Goal: Task Accomplishment & Management: Manage account settings

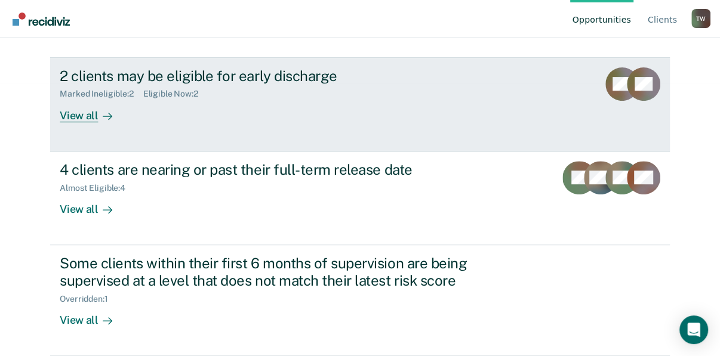
scroll to position [382, 0]
click at [90, 122] on div "View all" at bounding box center [93, 110] width 67 height 23
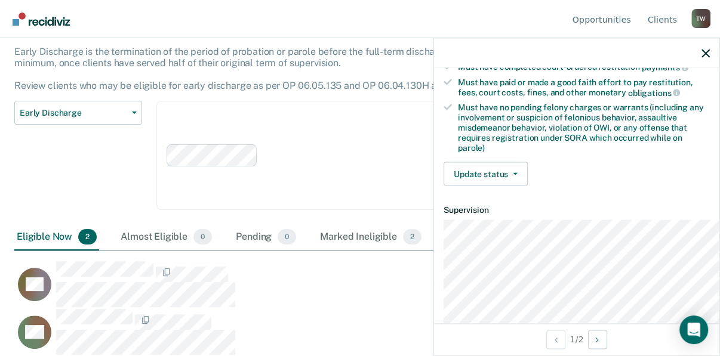
scroll to position [430, 0]
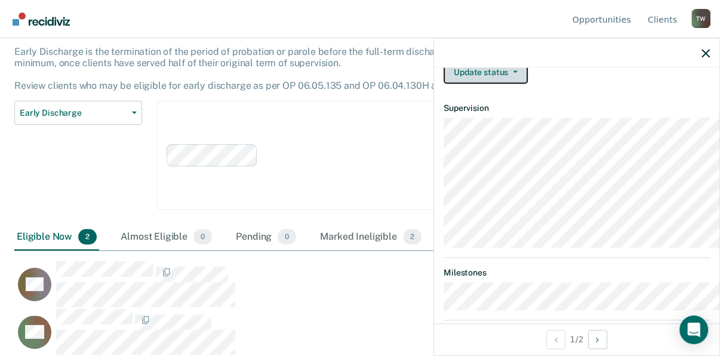
drag, startPoint x: 468, startPoint y: 176, endPoint x: 459, endPoint y: 190, distance: 17.2
click at [468, 84] on button "Update status" at bounding box center [485, 72] width 84 height 24
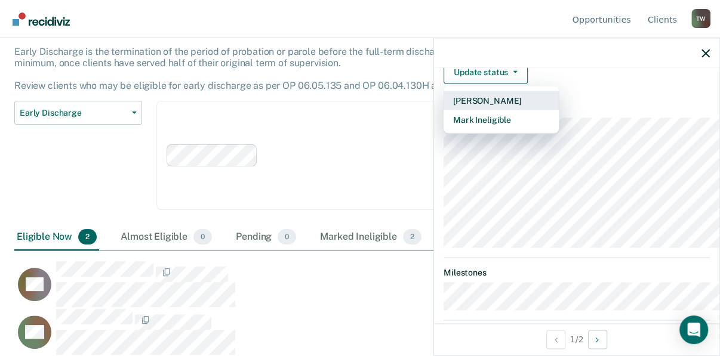
click at [443, 110] on button "[PERSON_NAME]" at bounding box center [500, 100] width 115 height 19
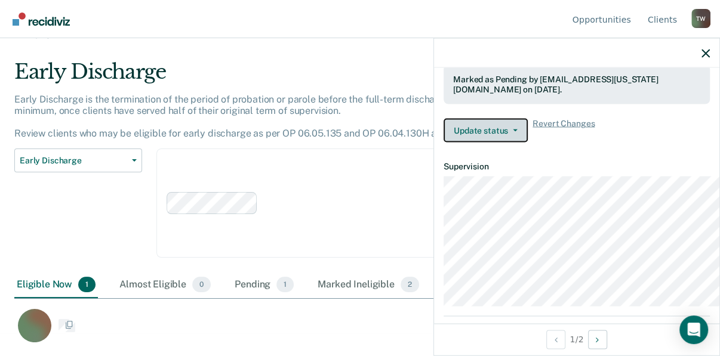
scroll to position [115, 0]
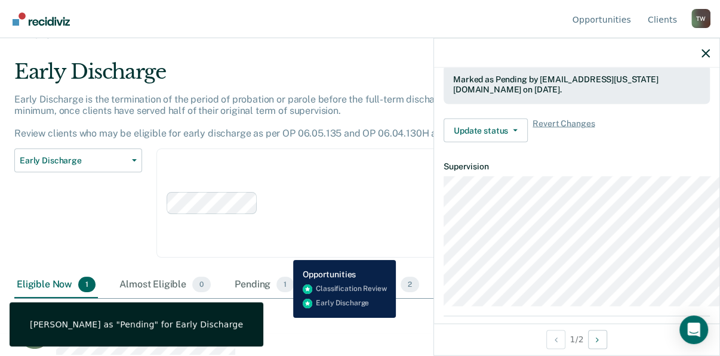
click at [284, 330] on div "DB" at bounding box center [306, 332] width 584 height 47
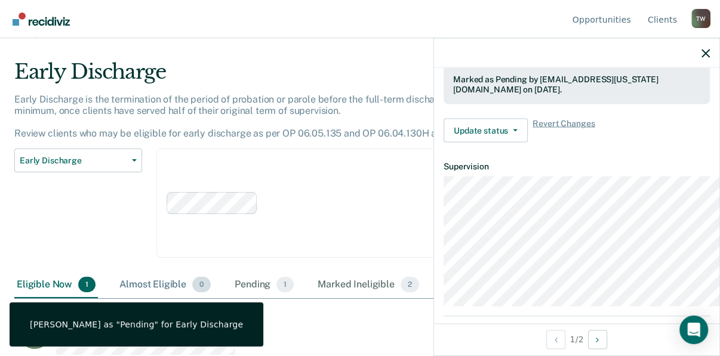
click at [211, 278] on span "0" at bounding box center [201, 285] width 18 height 16
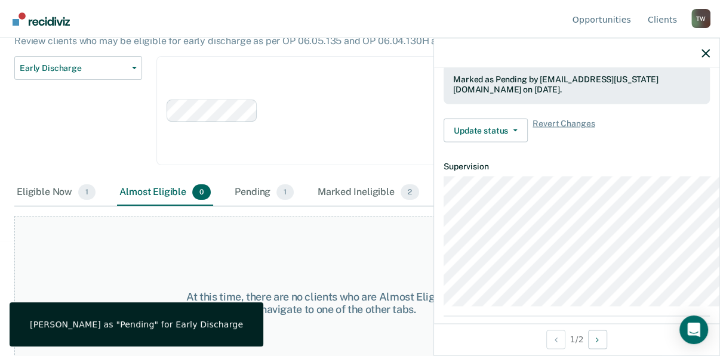
click at [165, 319] on div "[PERSON_NAME] as "Pending" for Early Discharge" at bounding box center [136, 324] width 213 height 11
click at [263, 338] on div "[PERSON_NAME] as "Pending" for Early Discharge" at bounding box center [137, 325] width 254 height 44
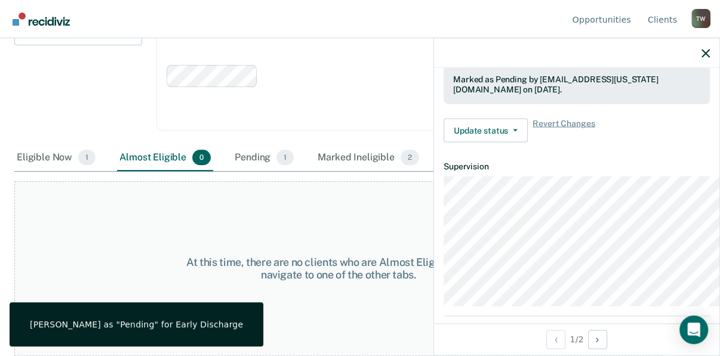
scroll to position [199, 0]
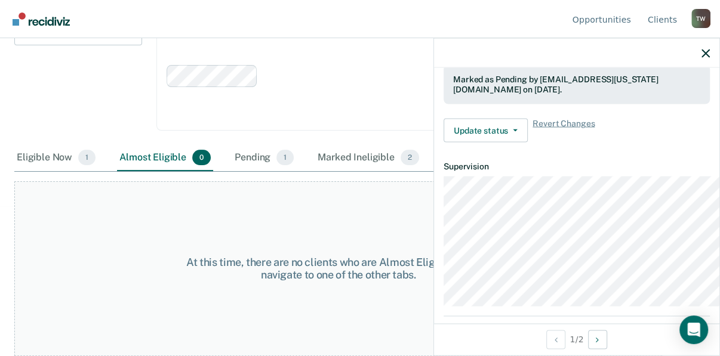
click at [266, 332] on div "At this time, there are no clients who are Almost Eligible. Please navigate to …" at bounding box center [337, 268] width 647 height 175
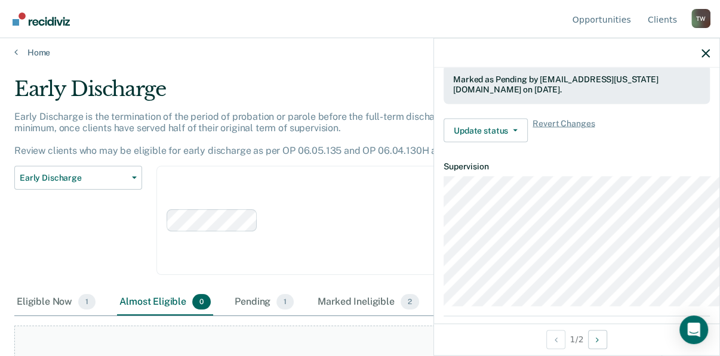
scroll to position [0, 0]
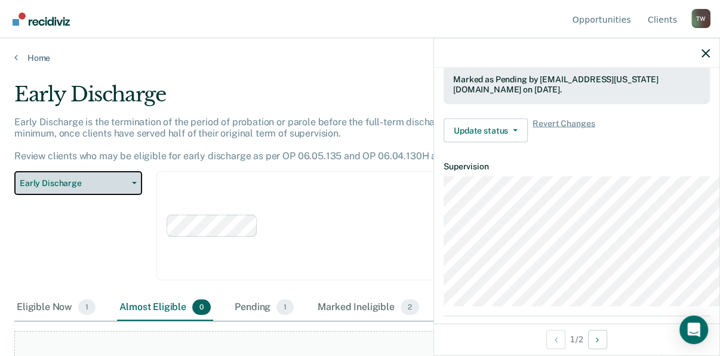
click at [137, 184] on icon "button" at bounding box center [134, 183] width 5 height 2
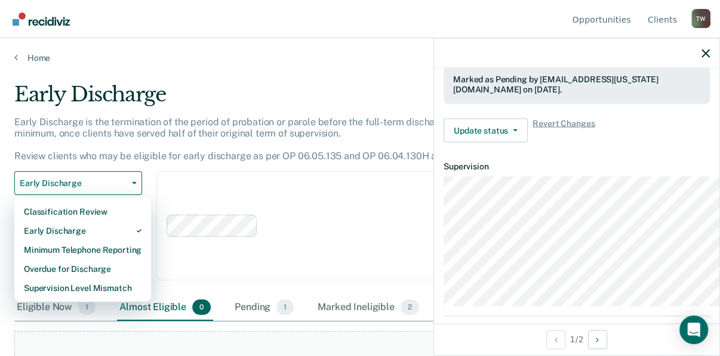
click at [234, 172] on div "Early Discharge is the termination of the period of probation or parole before …" at bounding box center [337, 143] width 647 height 55
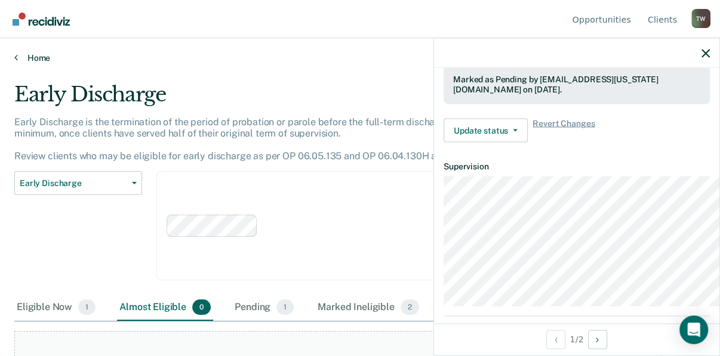
click at [29, 63] on link "Home" at bounding box center [359, 58] width 691 height 11
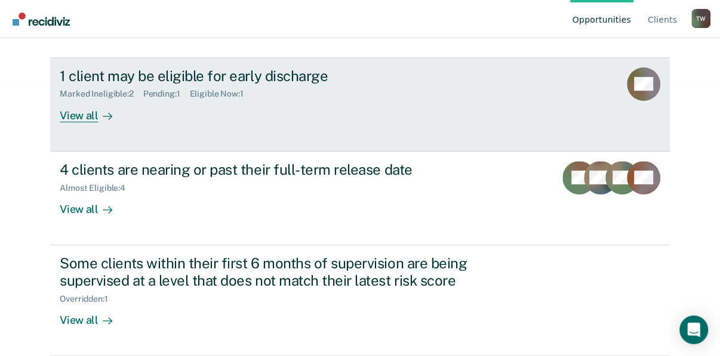
scroll to position [334, 0]
click at [88, 122] on div "View all" at bounding box center [93, 110] width 67 height 23
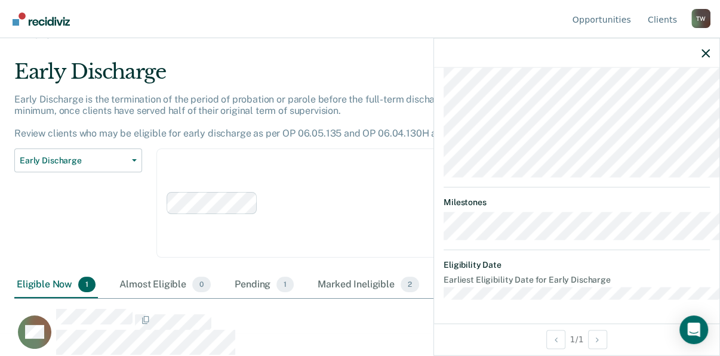
scroll to position [430, 0]
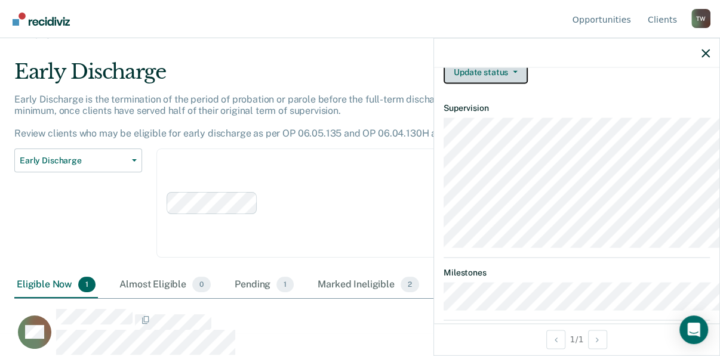
click at [513, 73] on icon "button" at bounding box center [515, 72] width 5 height 2
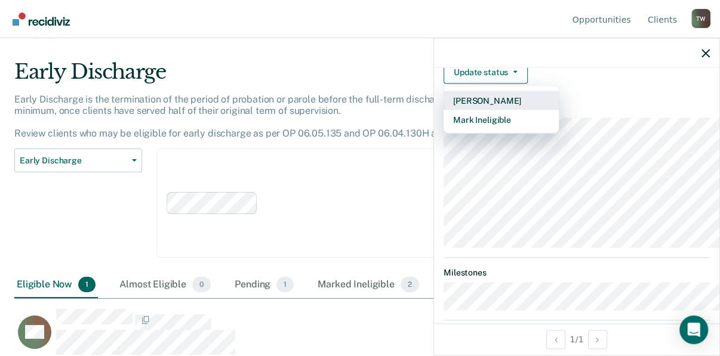
click at [443, 110] on button "[PERSON_NAME]" at bounding box center [500, 100] width 115 height 19
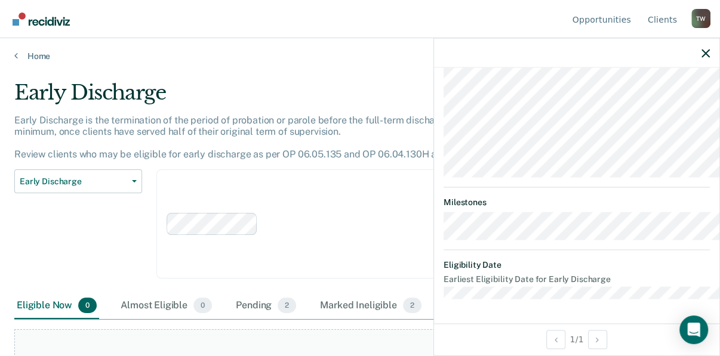
scroll to position [0, 0]
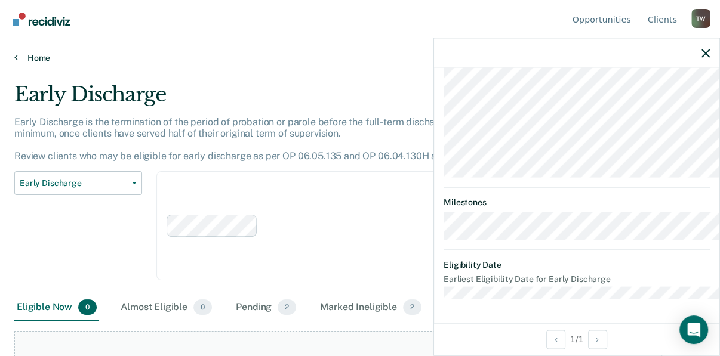
click at [18, 62] on icon at bounding box center [16, 58] width 4 height 10
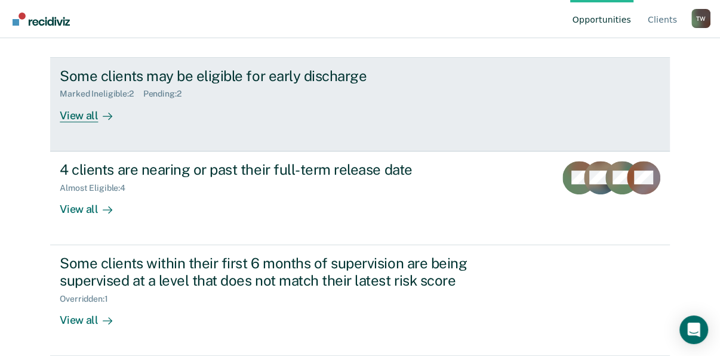
scroll to position [382, 0]
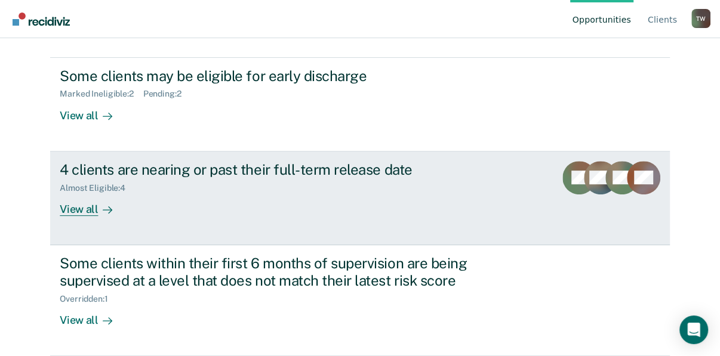
click at [258, 178] on div "4 clients are nearing or past their full-term release date" at bounding box center [269, 169] width 419 height 17
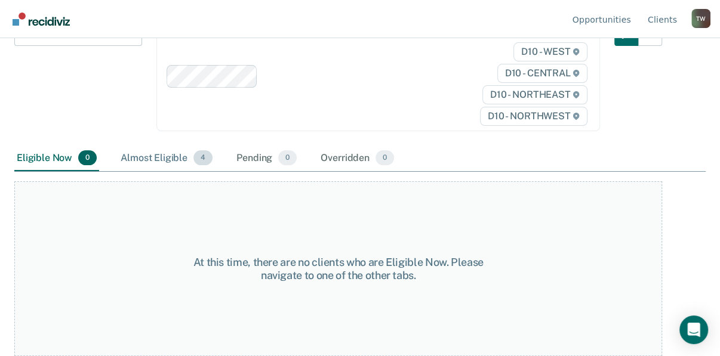
scroll to position [156, 0]
click at [196, 172] on div "Almost Eligible 4" at bounding box center [166, 159] width 97 height 26
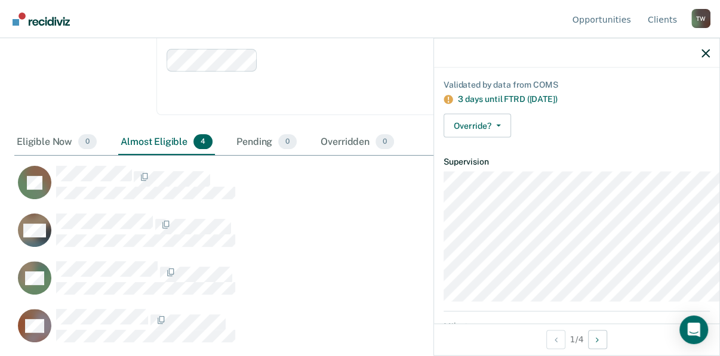
scroll to position [95, 0]
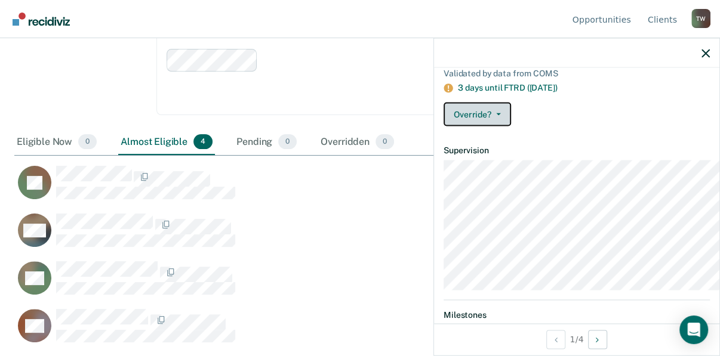
click at [496, 116] on icon "button" at bounding box center [498, 114] width 5 height 2
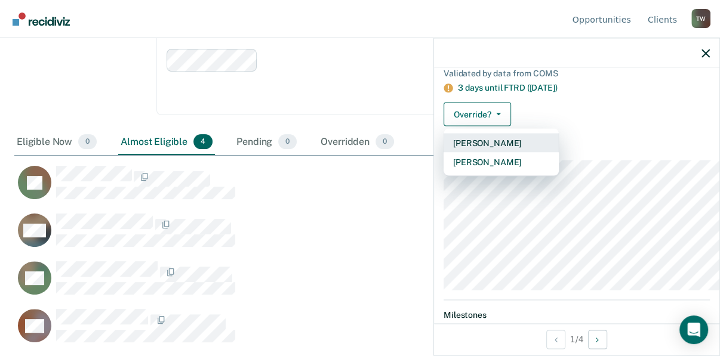
click at [443, 153] on button "[PERSON_NAME]" at bounding box center [500, 143] width 115 height 19
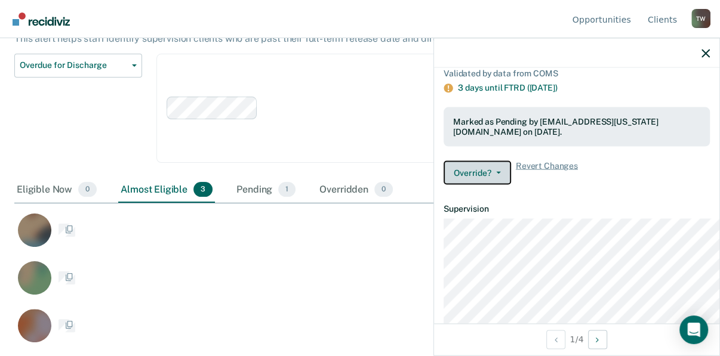
scroll to position [168, 0]
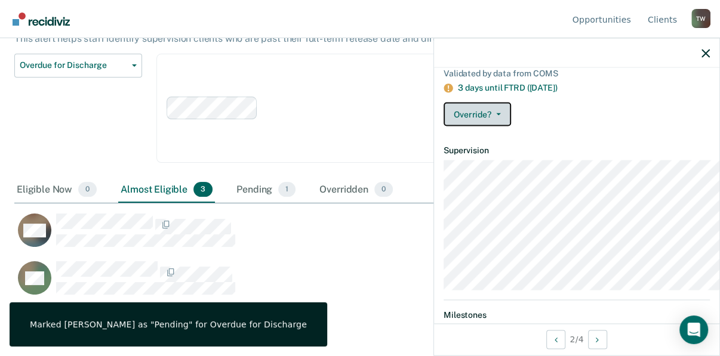
click at [443, 127] on button "Override?" at bounding box center [476, 115] width 67 height 24
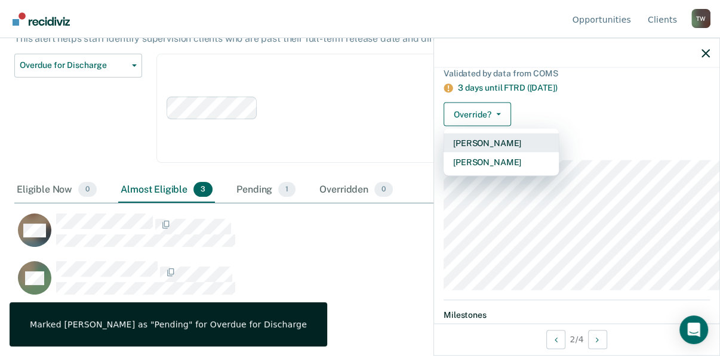
click at [443, 153] on button "[PERSON_NAME]" at bounding box center [500, 143] width 115 height 19
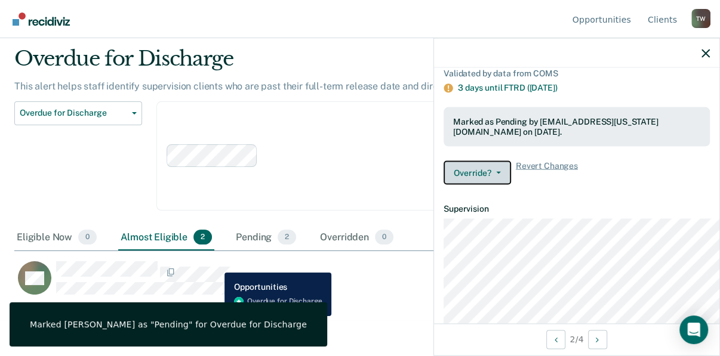
scroll to position [2, 0]
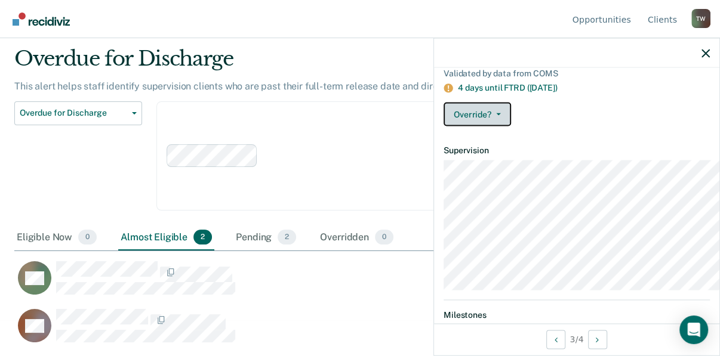
click at [443, 127] on button "Override?" at bounding box center [476, 115] width 67 height 24
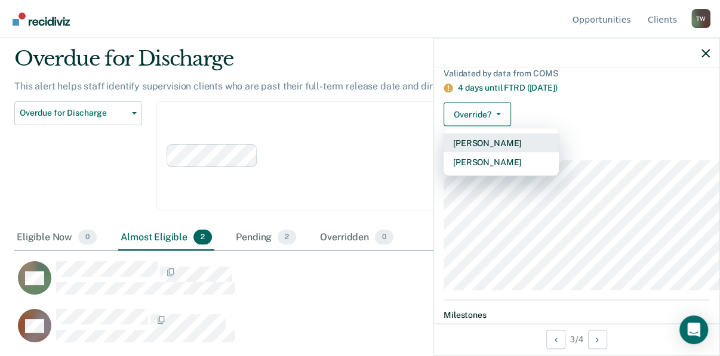
click at [443, 153] on button "[PERSON_NAME]" at bounding box center [500, 143] width 115 height 19
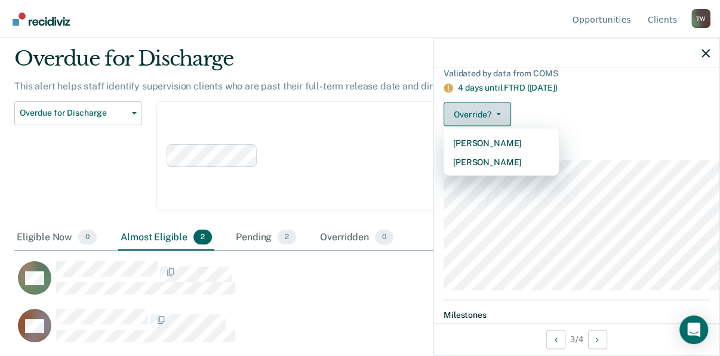
scroll to position [72, 0]
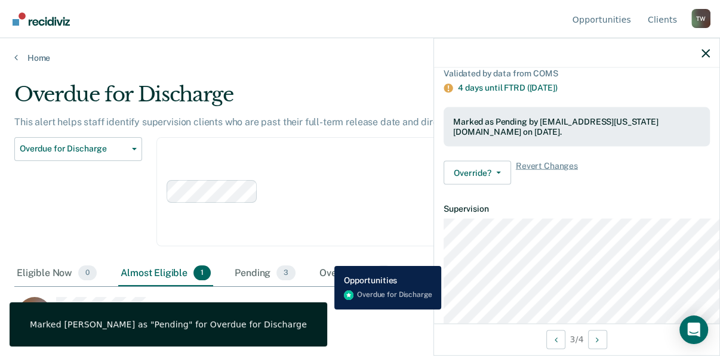
click at [325, 318] on div "CB" at bounding box center [306, 314] width 584 height 35
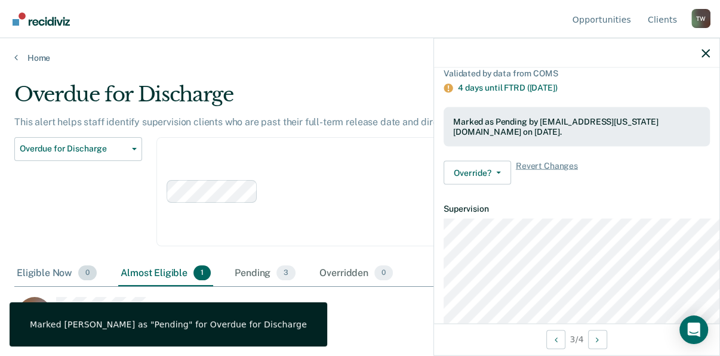
click at [99, 273] on div "Eligible Now 0" at bounding box center [56, 274] width 85 height 26
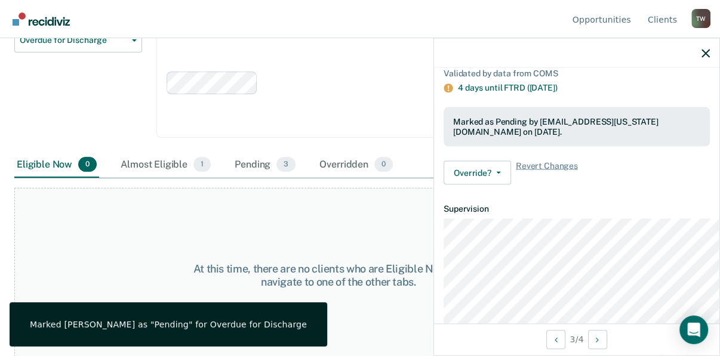
scroll to position [156, 0]
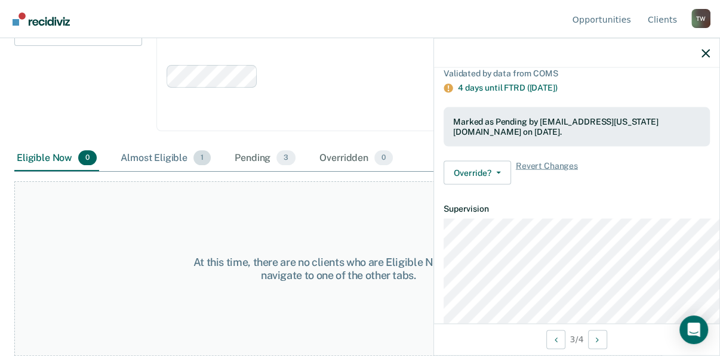
click at [188, 172] on div "Almost Eligible 1" at bounding box center [165, 159] width 95 height 26
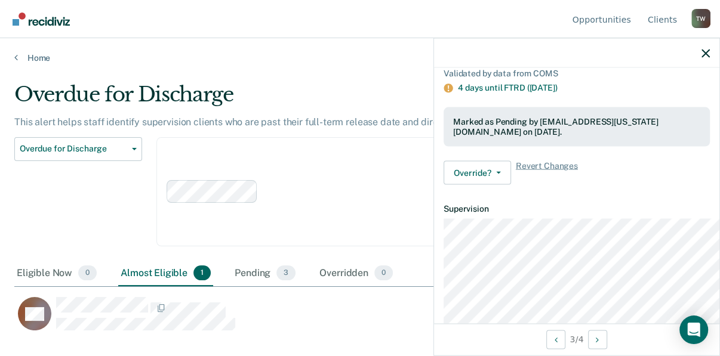
scroll to position [72, 0]
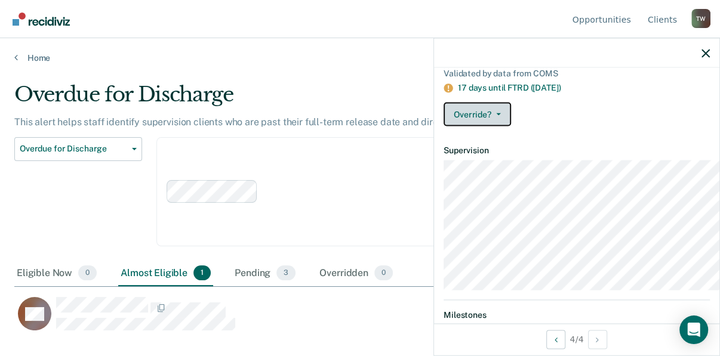
click at [443, 127] on button "Override?" at bounding box center [476, 115] width 67 height 24
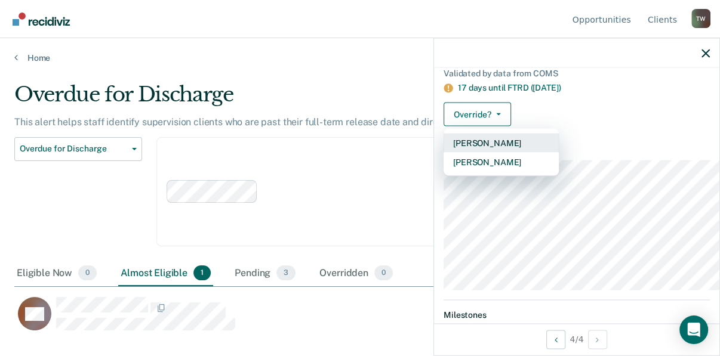
click at [443, 153] on button "[PERSON_NAME]" at bounding box center [500, 143] width 115 height 19
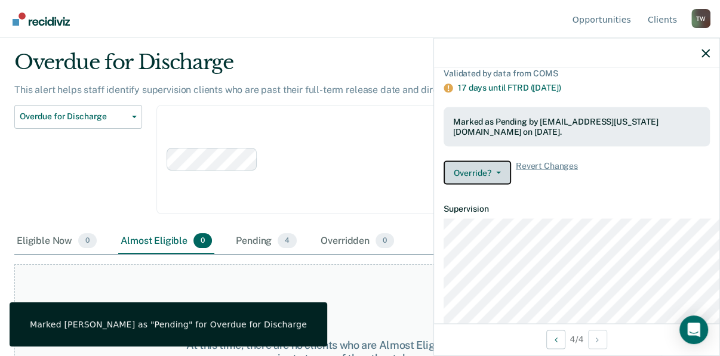
scroll to position [0, 0]
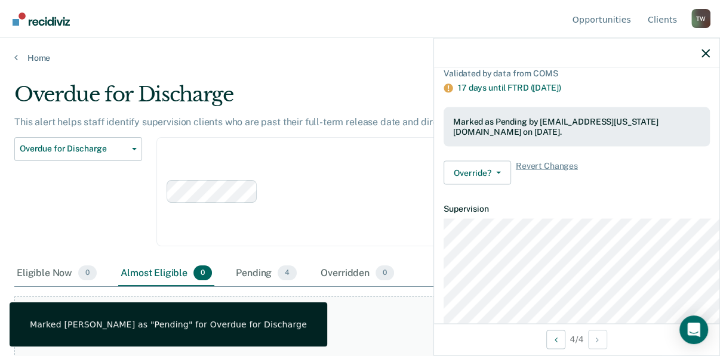
click at [14, 63] on div "Home" at bounding box center [360, 50] width 720 height 25
click at [18, 62] on icon at bounding box center [16, 58] width 4 height 10
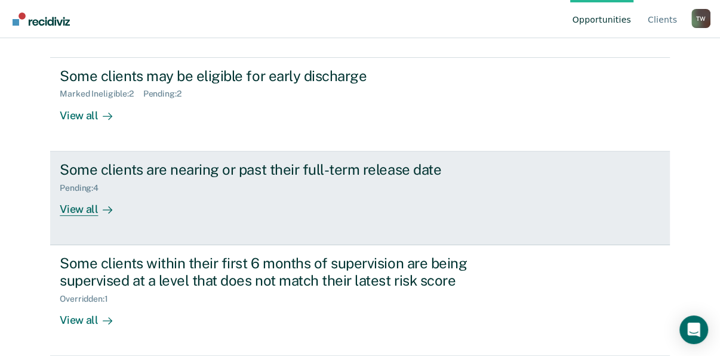
scroll to position [454, 0]
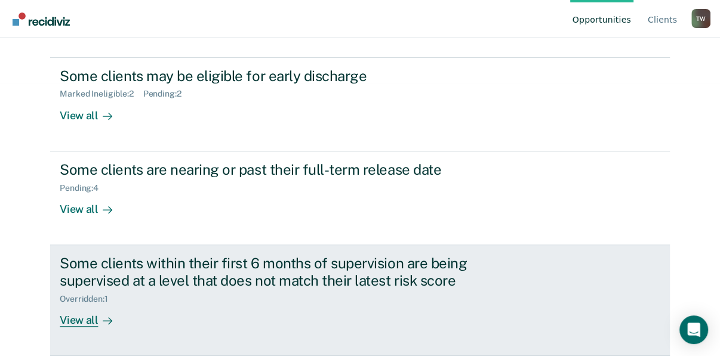
click at [87, 316] on div "View all" at bounding box center [93, 315] width 67 height 23
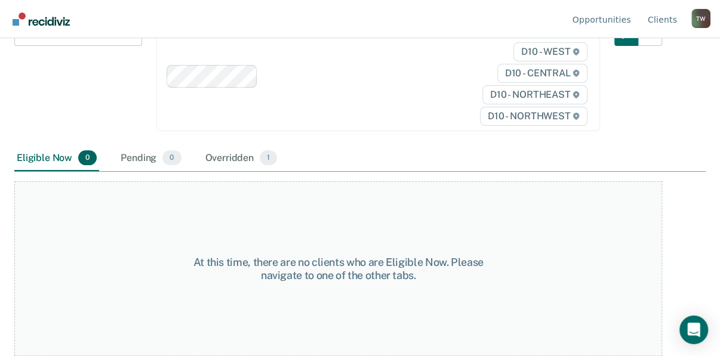
scroll to position [166, 0]
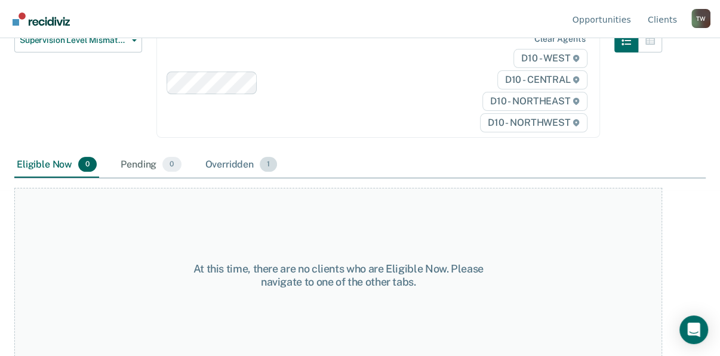
click at [280, 178] on div "Overridden 1" at bounding box center [241, 165] width 77 height 26
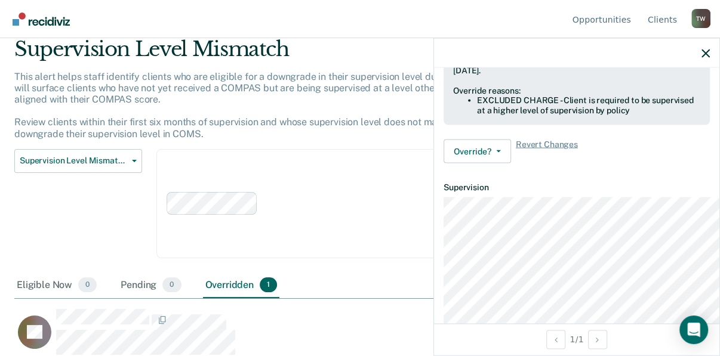
scroll to position [186, 0]
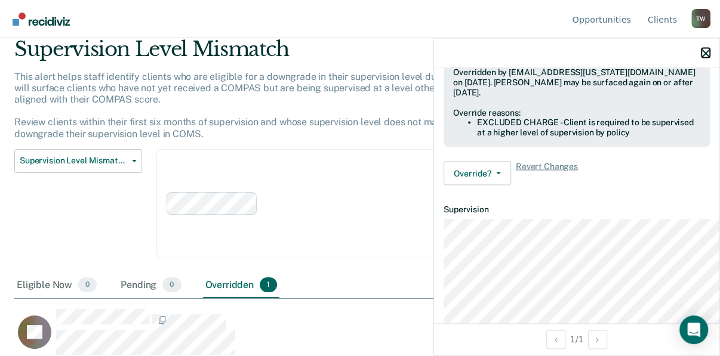
click at [705, 57] on icon "button" at bounding box center [705, 53] width 8 height 8
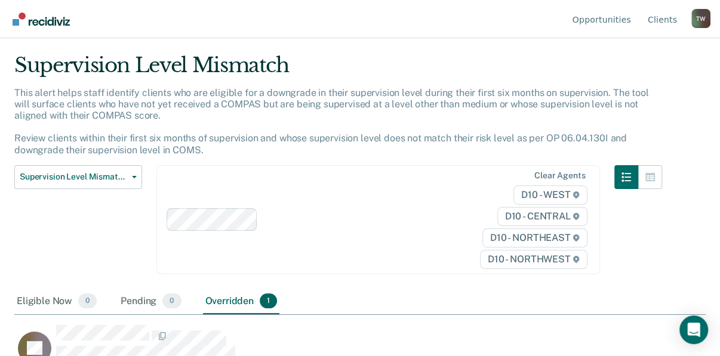
scroll to position [0, 0]
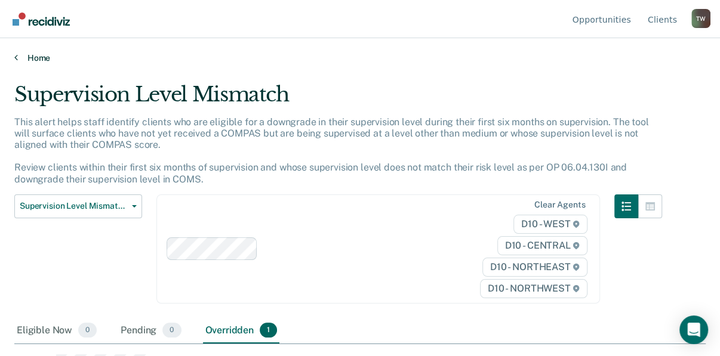
click at [18, 62] on icon at bounding box center [16, 58] width 4 height 10
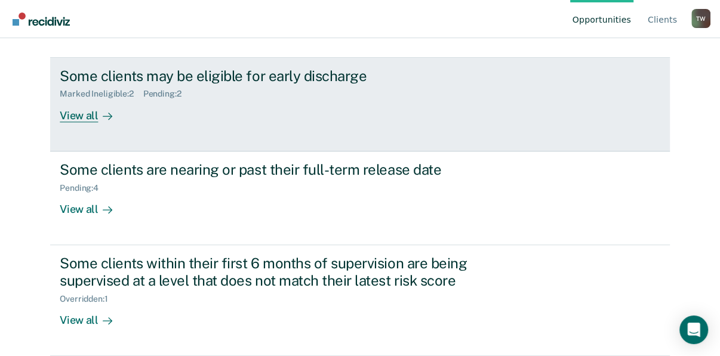
scroll to position [406, 0]
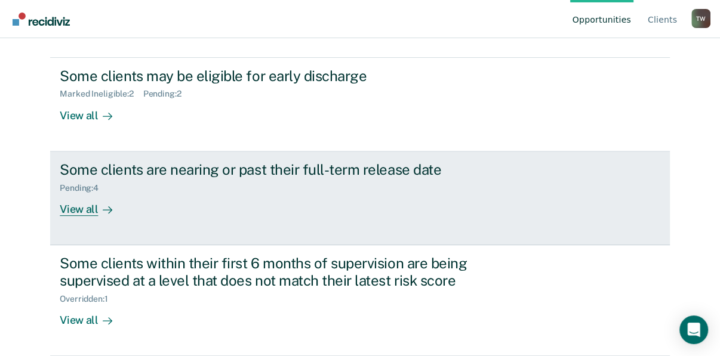
click at [89, 216] on div "View all" at bounding box center [93, 204] width 67 height 23
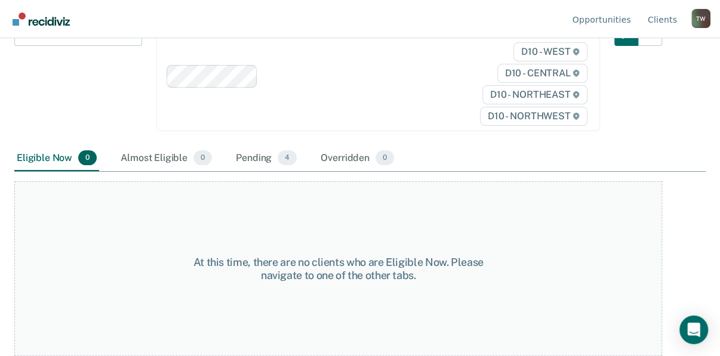
scroll to position [143, 0]
click at [137, 35] on icon "button" at bounding box center [134, 34] width 5 height 2
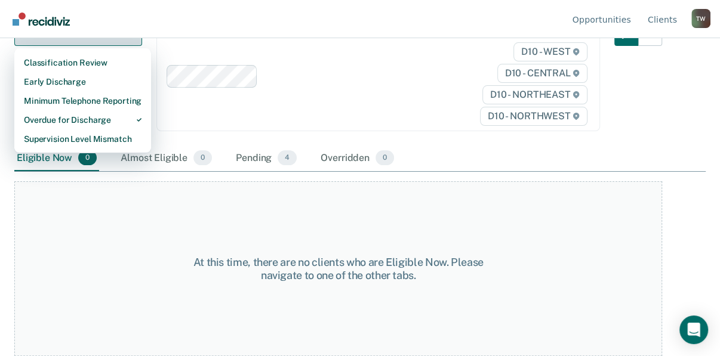
click at [137, 35] on icon "button" at bounding box center [134, 34] width 5 height 2
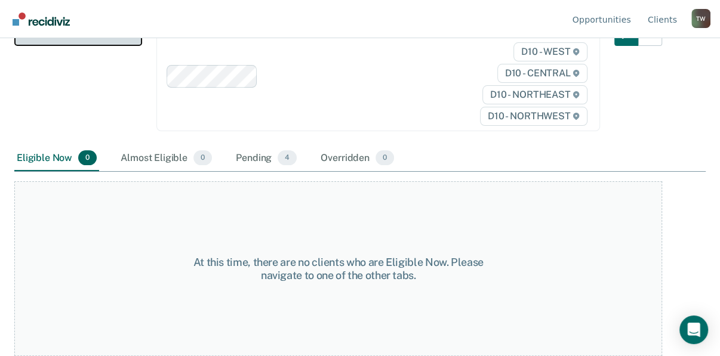
scroll to position [156, 0]
click at [299, 172] on div "Pending 4" at bounding box center [266, 159] width 66 height 26
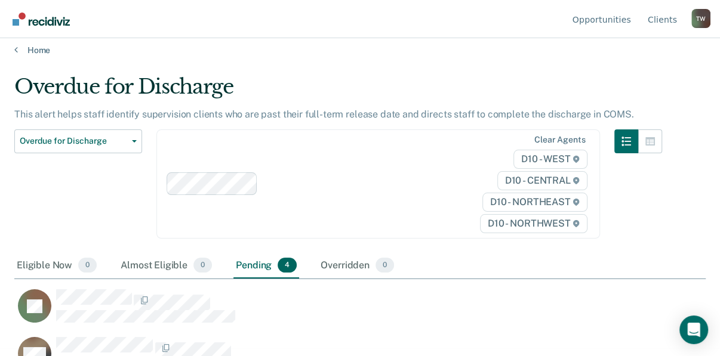
scroll to position [0, 0]
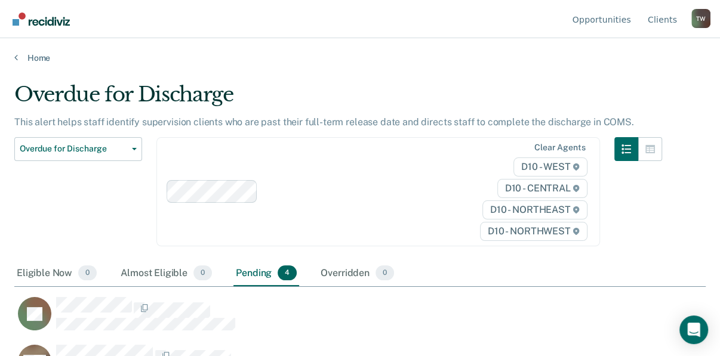
click at [15, 63] on div "Home" at bounding box center [360, 50] width 720 height 25
click at [18, 62] on icon at bounding box center [16, 58] width 4 height 10
